Goal: Transaction & Acquisition: Purchase product/service

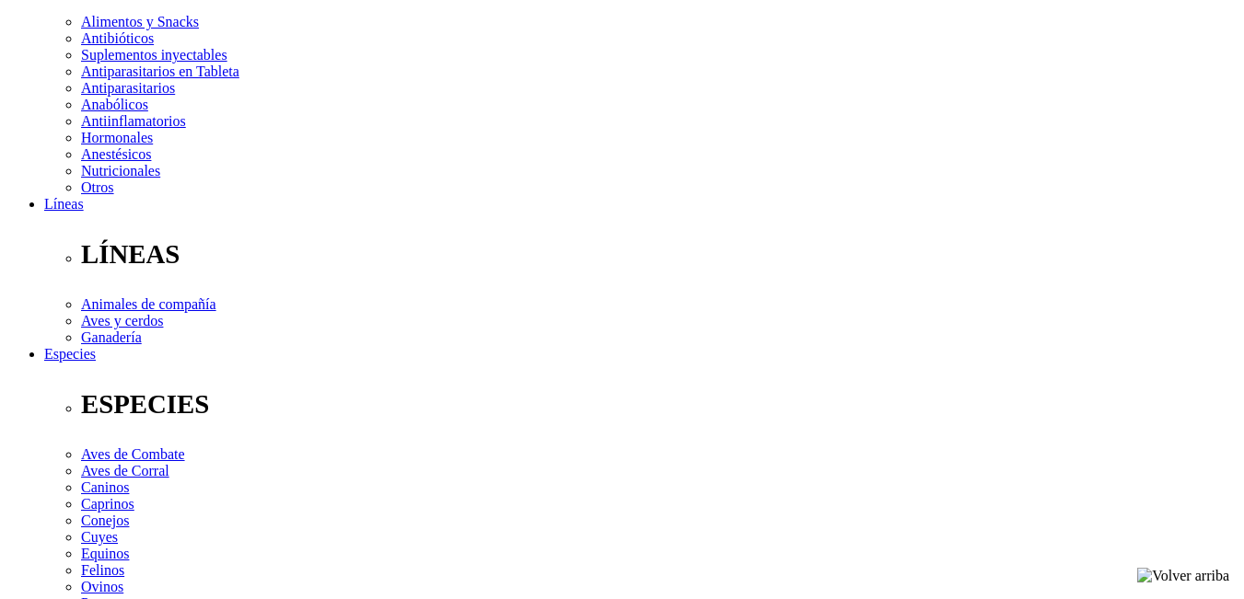
type input "4"
select select "3"
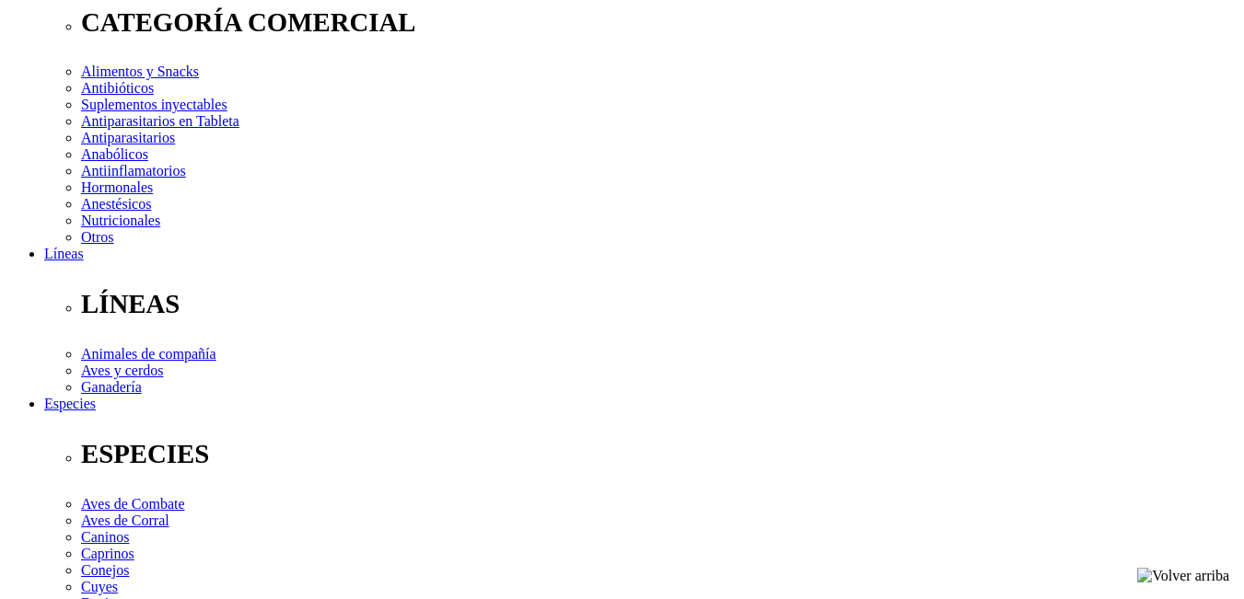
scroll to position [276, 0]
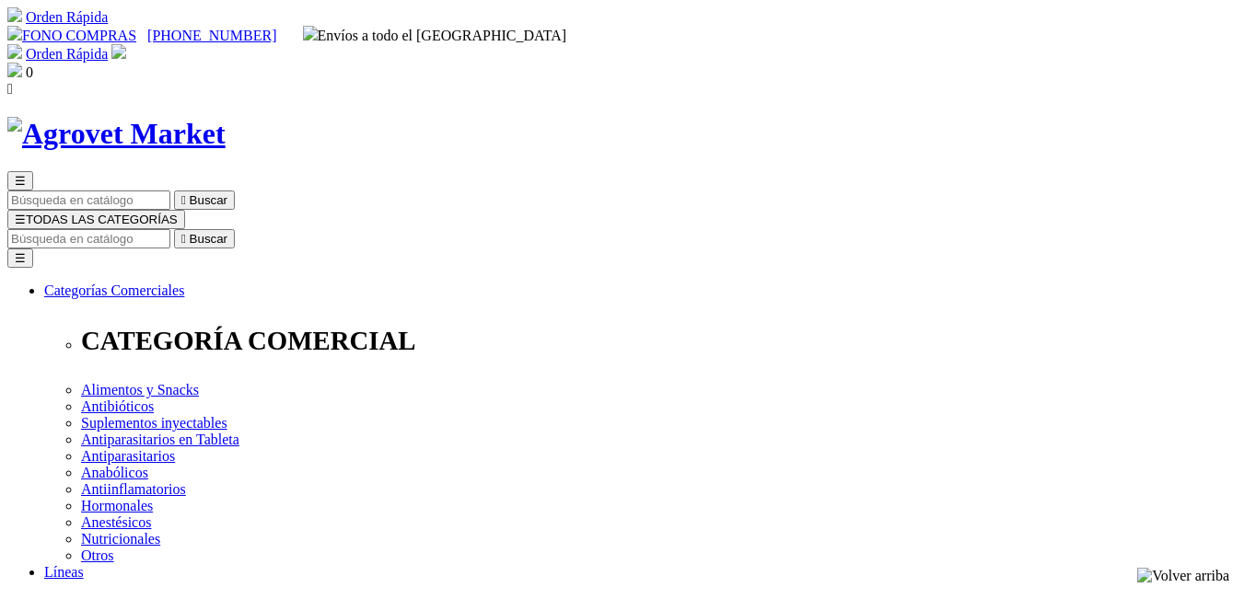
select select "3"
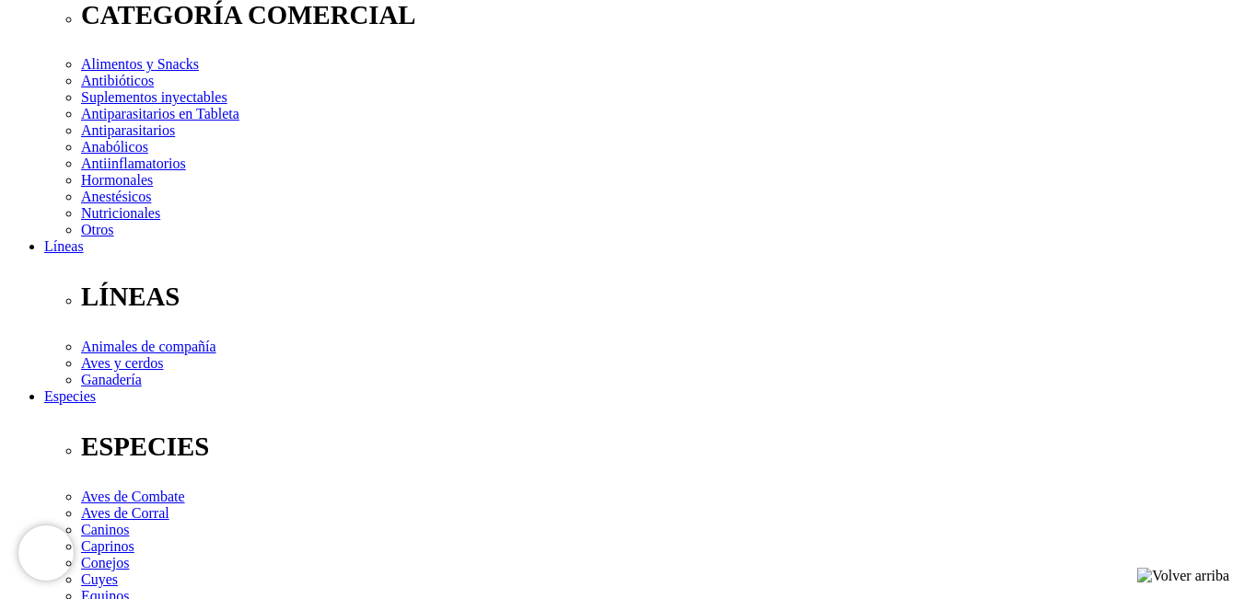
scroll to position [368, 0]
